Goal: Task Accomplishment & Management: Manage account settings

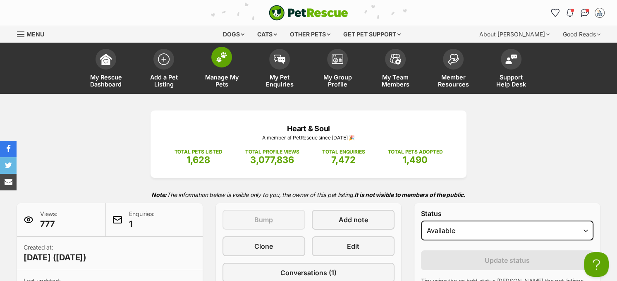
click at [224, 65] on span at bounding box center [221, 57] width 21 height 21
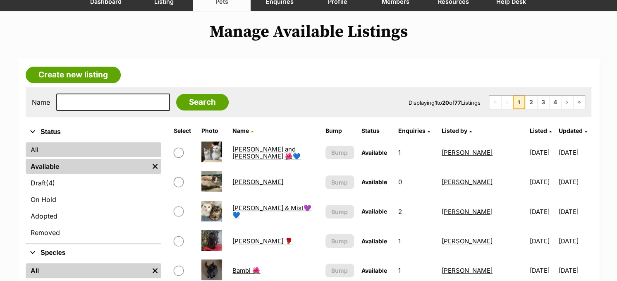
click at [147, 149] on link "All" at bounding box center [94, 149] width 136 height 15
click at [79, 146] on link "All" at bounding box center [94, 149] width 136 height 15
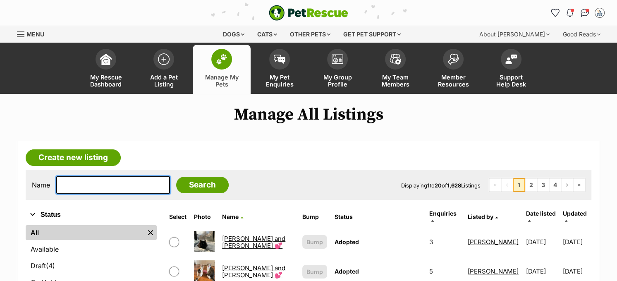
click at [83, 185] on input "text" at bounding box center [113, 184] width 114 height 17
type input "ivy"
click at [176, 177] on input "Search" at bounding box center [202, 185] width 53 height 17
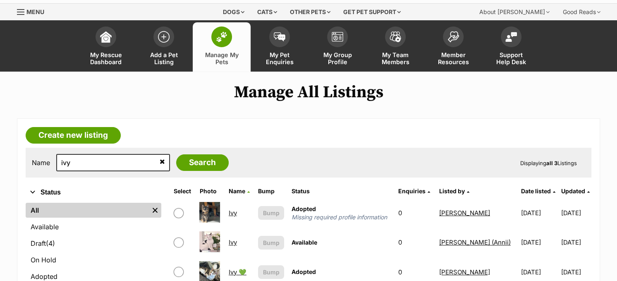
scroll to position [41, 0]
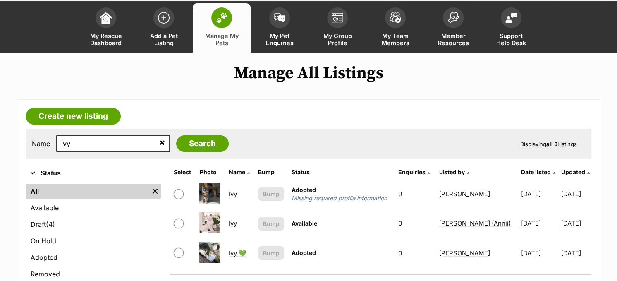
click at [235, 250] on link "Ivy 💚" at bounding box center [238, 253] width 18 height 8
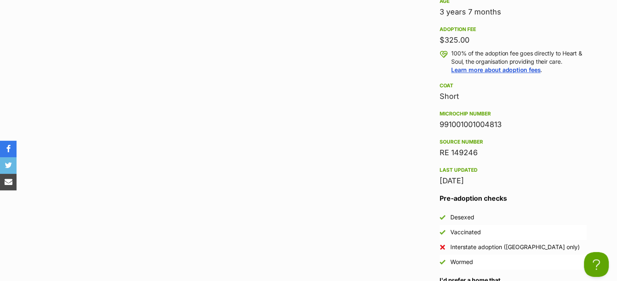
scroll to position [869, 0]
drag, startPoint x: 502, startPoint y: 122, endPoint x: 440, endPoint y: 127, distance: 62.7
click at [440, 127] on div "991001001004813" at bounding box center [513, 124] width 147 height 12
copy div "991001001004813"
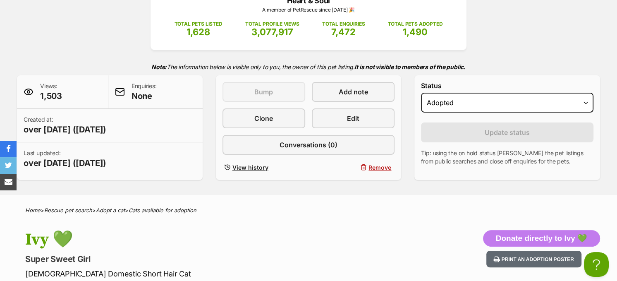
scroll to position [83, 0]
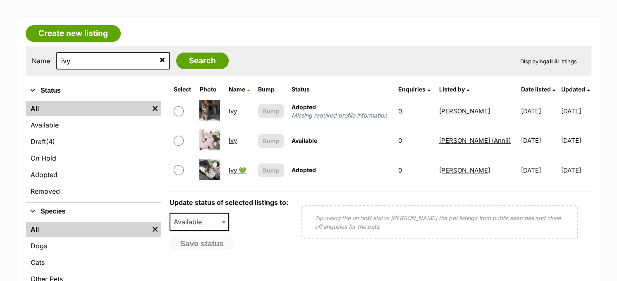
click at [230, 139] on link "Ivy" at bounding box center [233, 141] width 8 height 8
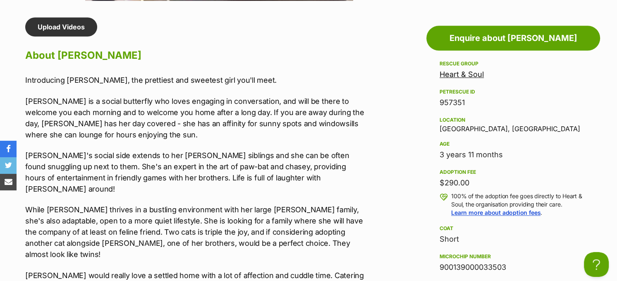
drag, startPoint x: 509, startPoint y: 268, endPoint x: 441, endPoint y: 262, distance: 69.0
click at [441, 262] on div "900139000033503" at bounding box center [513, 268] width 147 height 12
copy div "900139000033503"
